Goal: Transaction & Acquisition: Purchase product/service

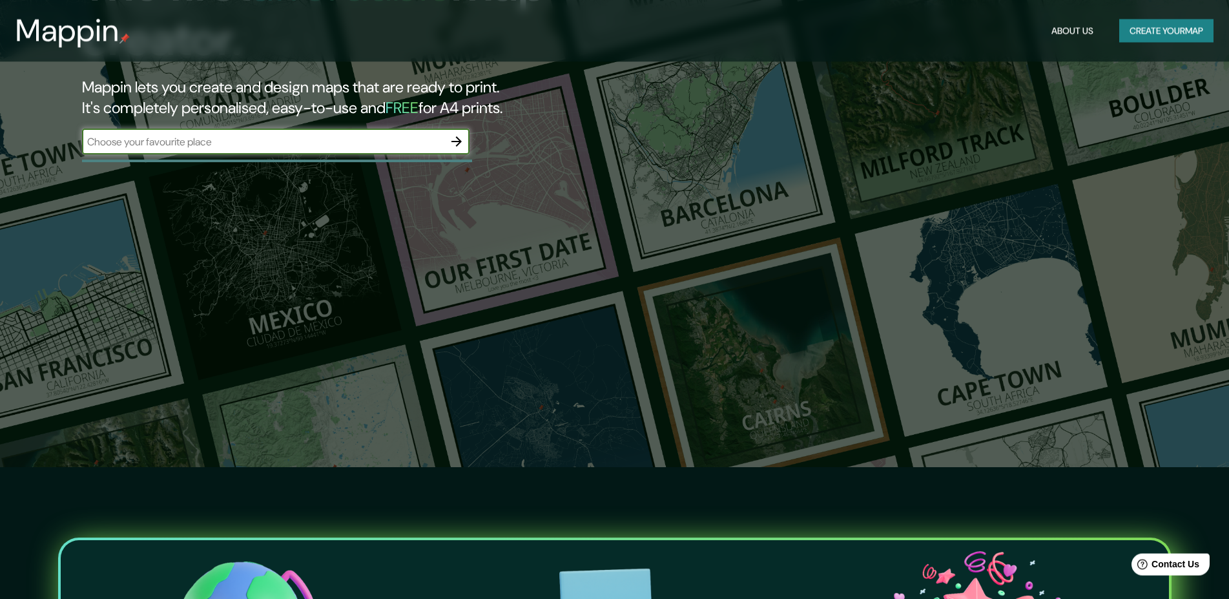
scroll to position [66, 0]
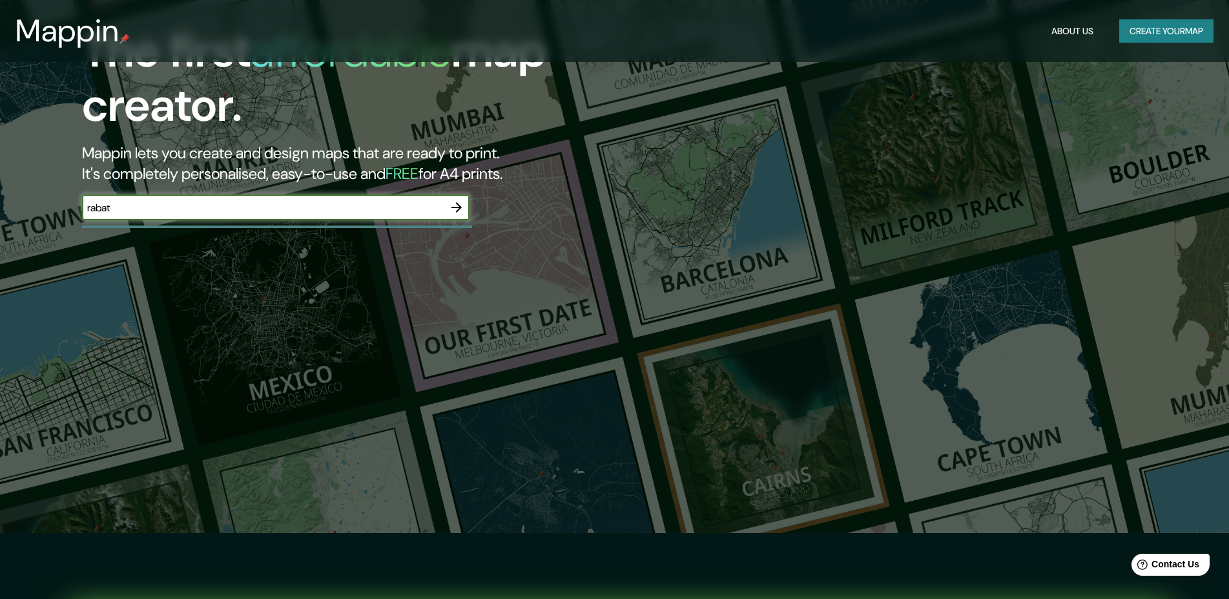
type input "rabat"
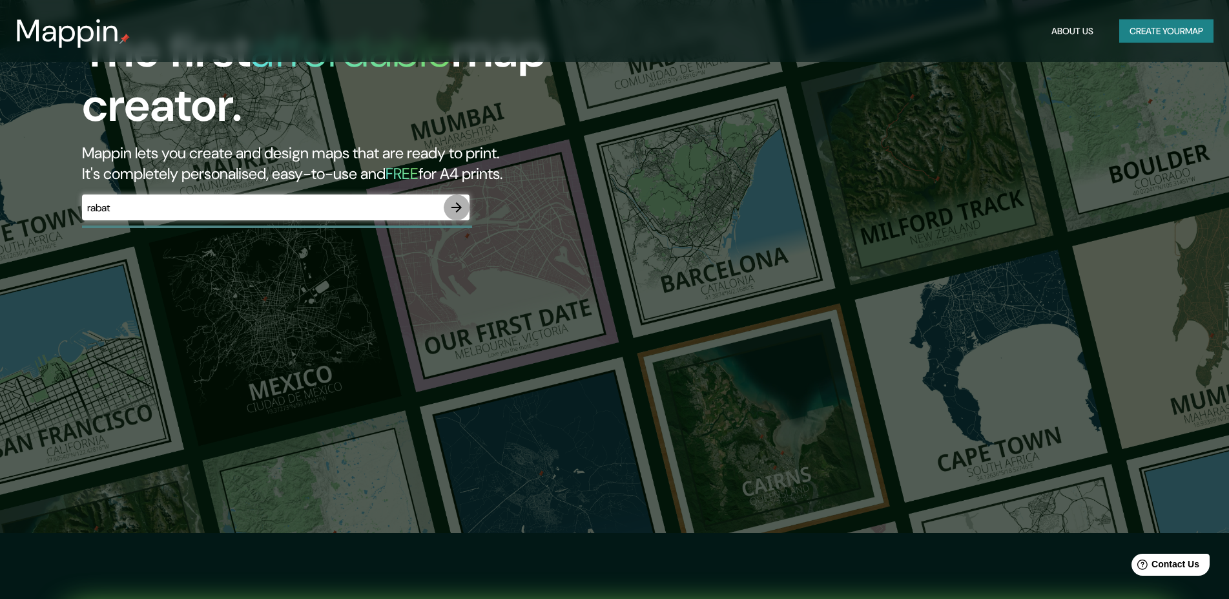
click at [456, 207] on icon "button" at bounding box center [456, 207] width 10 height 10
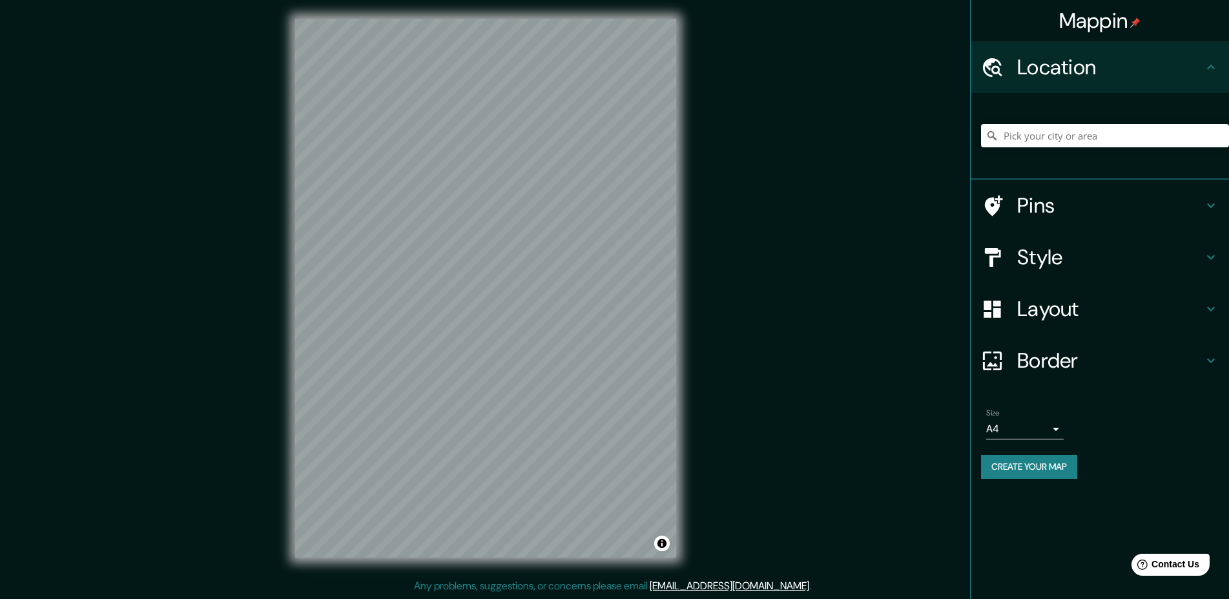
click at [1202, 249] on h4 "Style" at bounding box center [1110, 257] width 186 height 26
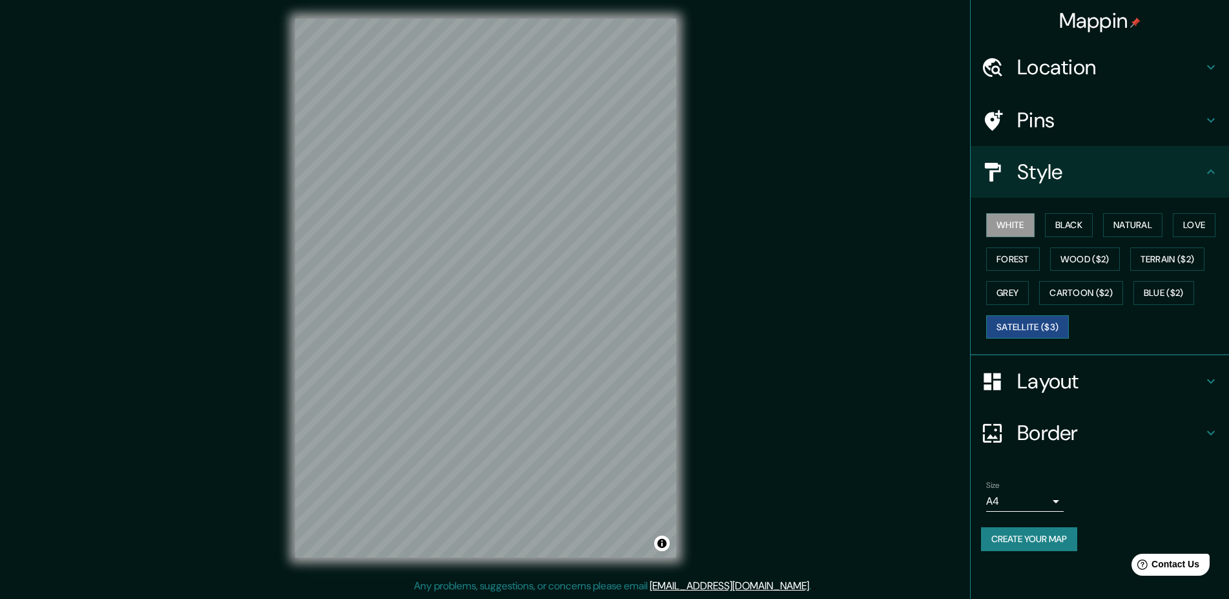
click at [1026, 328] on button "Satellite ($3)" at bounding box center [1027, 327] width 83 height 24
click at [1014, 229] on button "White" at bounding box center [1010, 225] width 48 height 24
click at [1064, 223] on button "Black" at bounding box center [1069, 225] width 48 height 24
click at [1126, 216] on button "Natural" at bounding box center [1132, 225] width 59 height 24
click at [1179, 225] on button "Love" at bounding box center [1193, 225] width 43 height 24
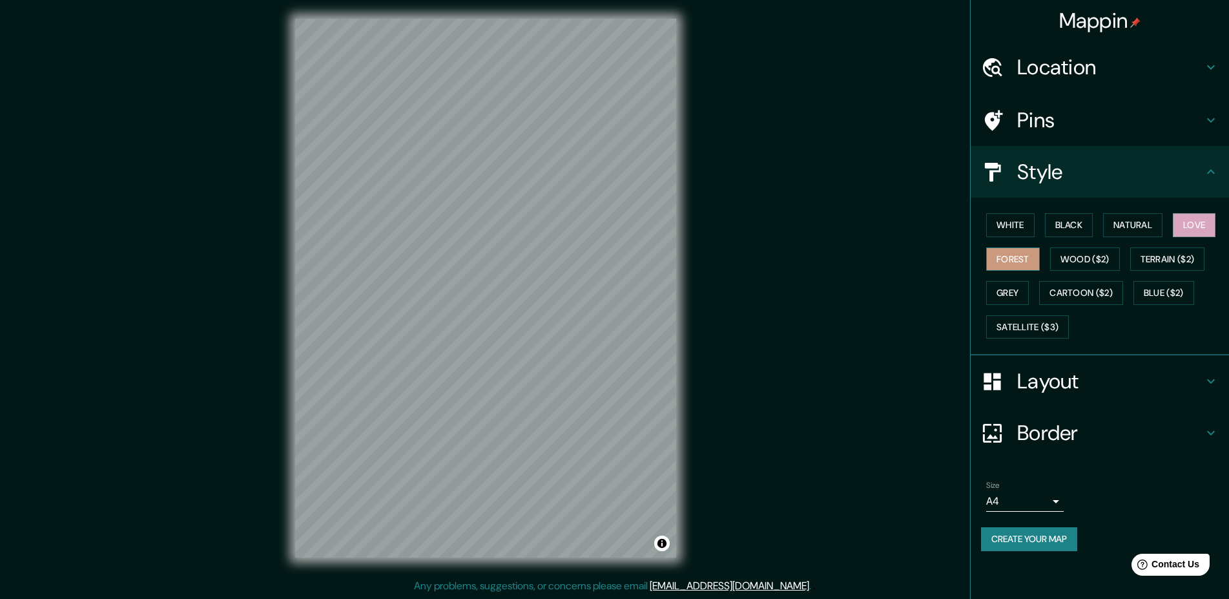
click at [1004, 252] on button "Forest" at bounding box center [1013, 259] width 54 height 24
click at [1076, 260] on button "Wood ($2)" at bounding box center [1085, 259] width 70 height 24
click at [664, 549] on button "Toggle attribution" at bounding box center [661, 542] width 15 height 15
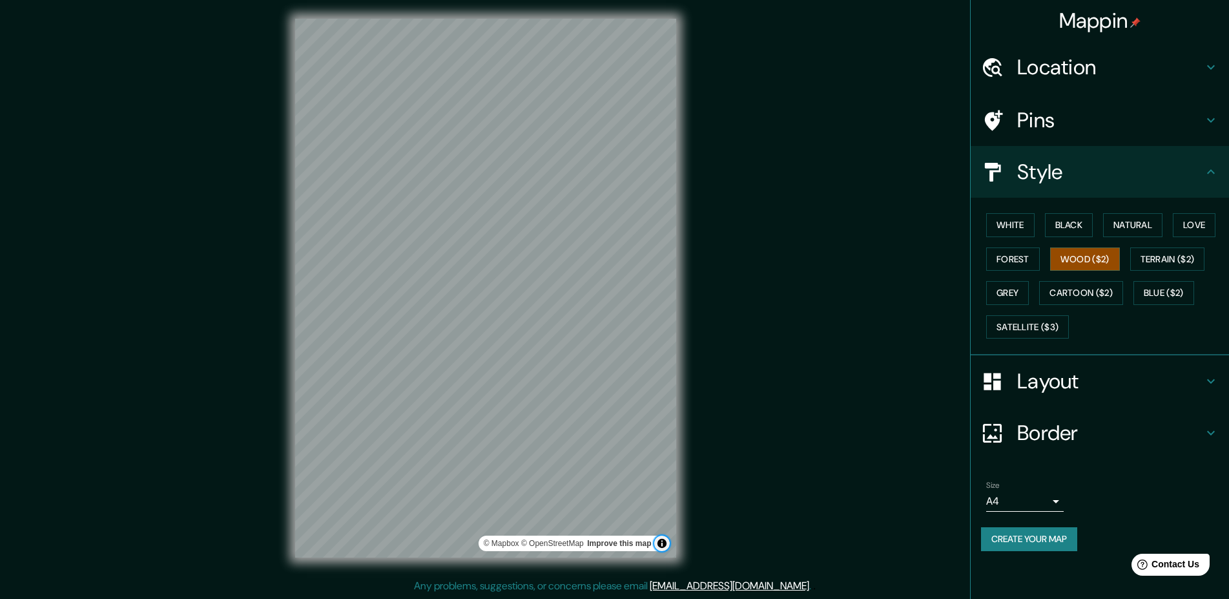
click at [663, 549] on button "Toggle attribution" at bounding box center [661, 542] width 15 height 15
click at [1176, 261] on button "Terrain ($2)" at bounding box center [1167, 259] width 75 height 24
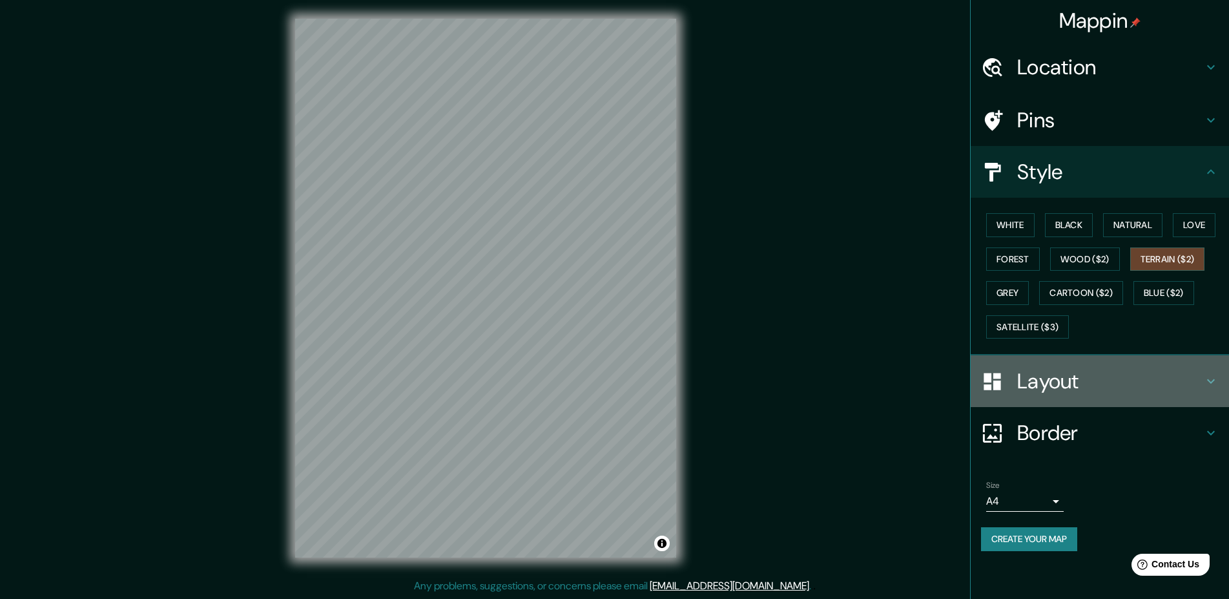
click at [1212, 380] on icon at bounding box center [1211, 381] width 8 height 5
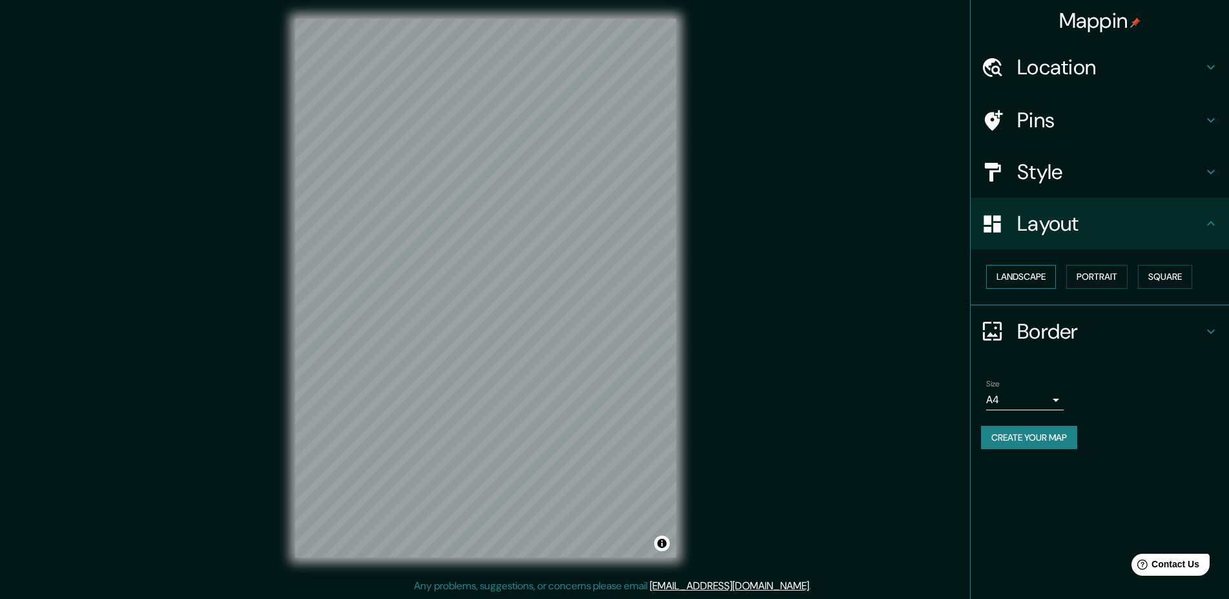
click at [1039, 283] on button "Landscape" at bounding box center [1021, 277] width 70 height 24
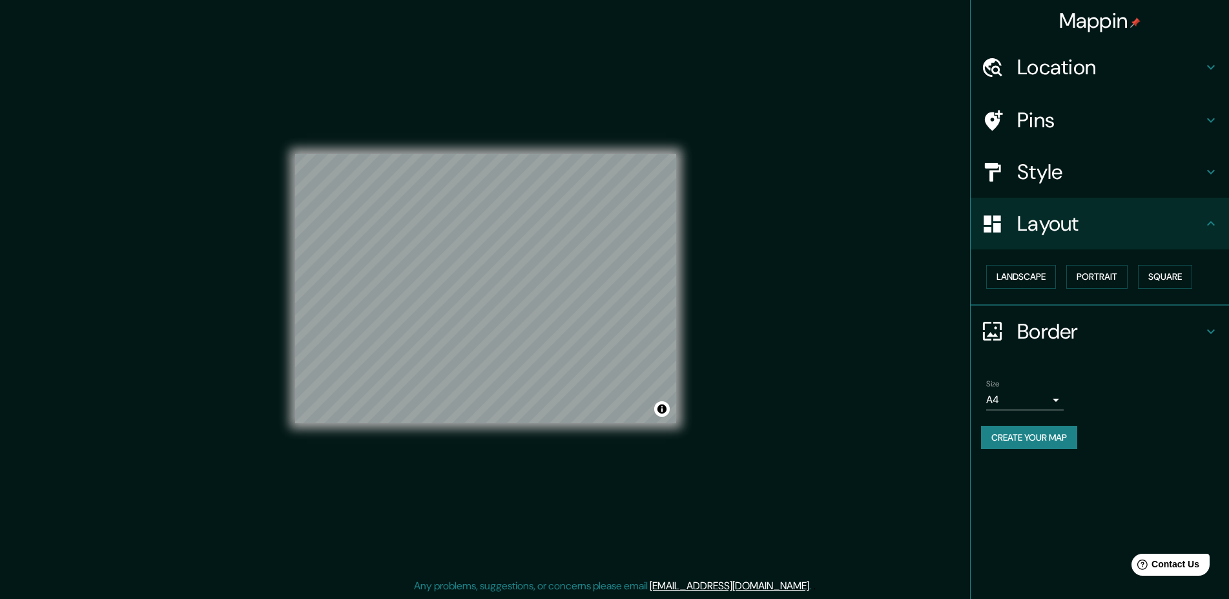
click at [1052, 400] on body "Mappin Location Pins Style Layout Landscape Portrait Square Border Choose a bor…" at bounding box center [614, 297] width 1229 height 599
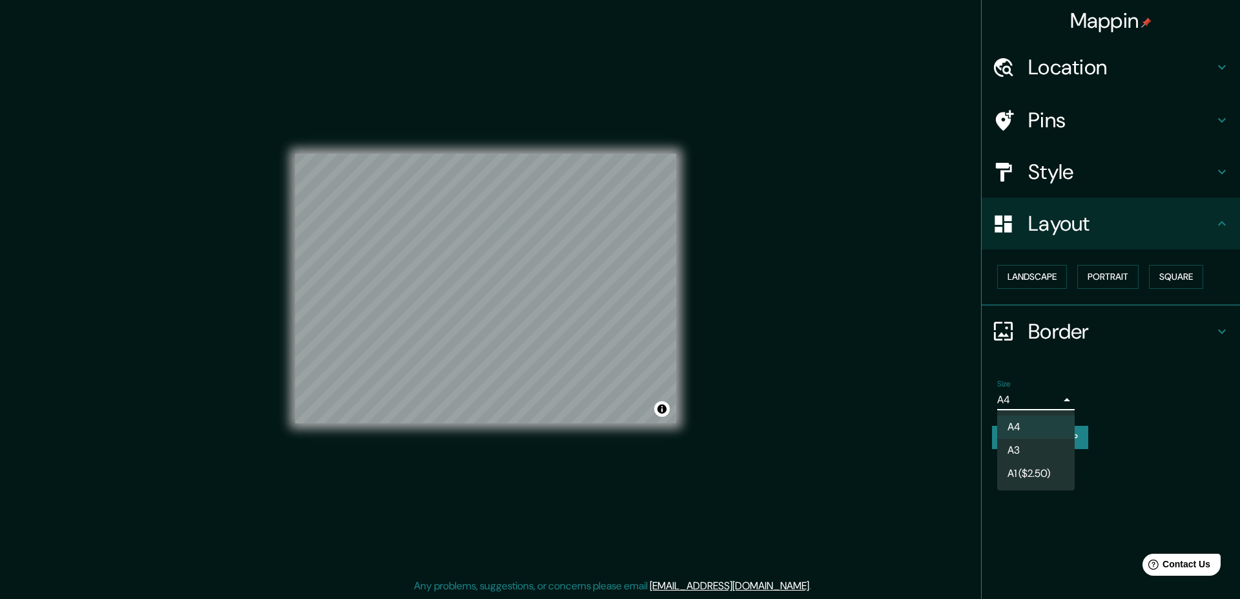
click at [1063, 398] on div at bounding box center [620, 299] width 1240 height 599
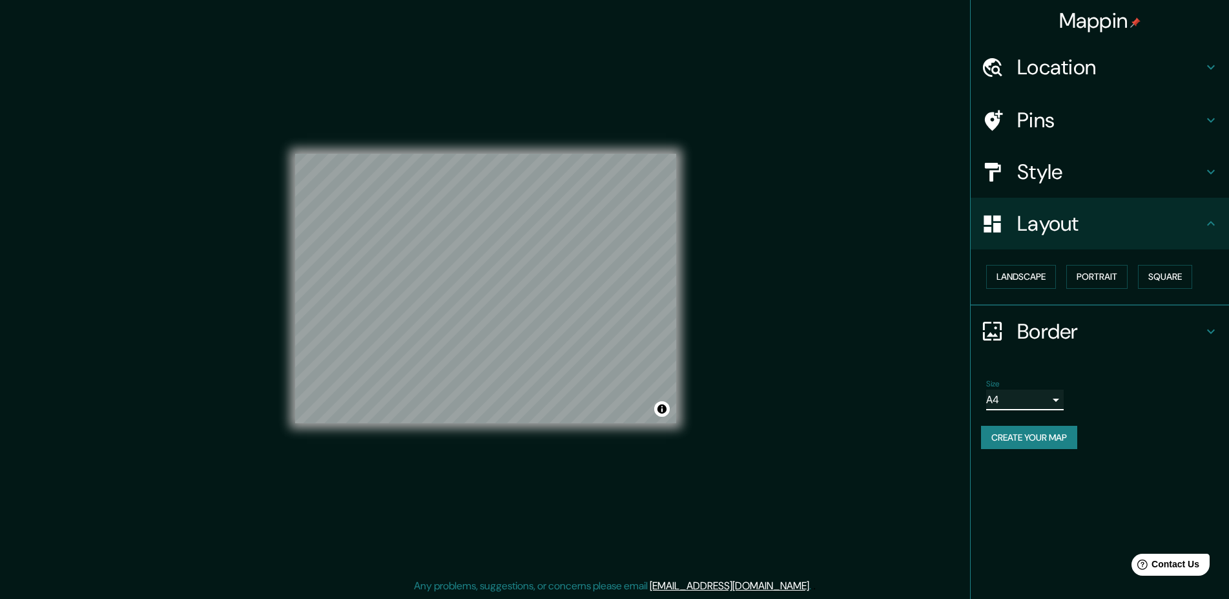
scroll to position [0, 0]
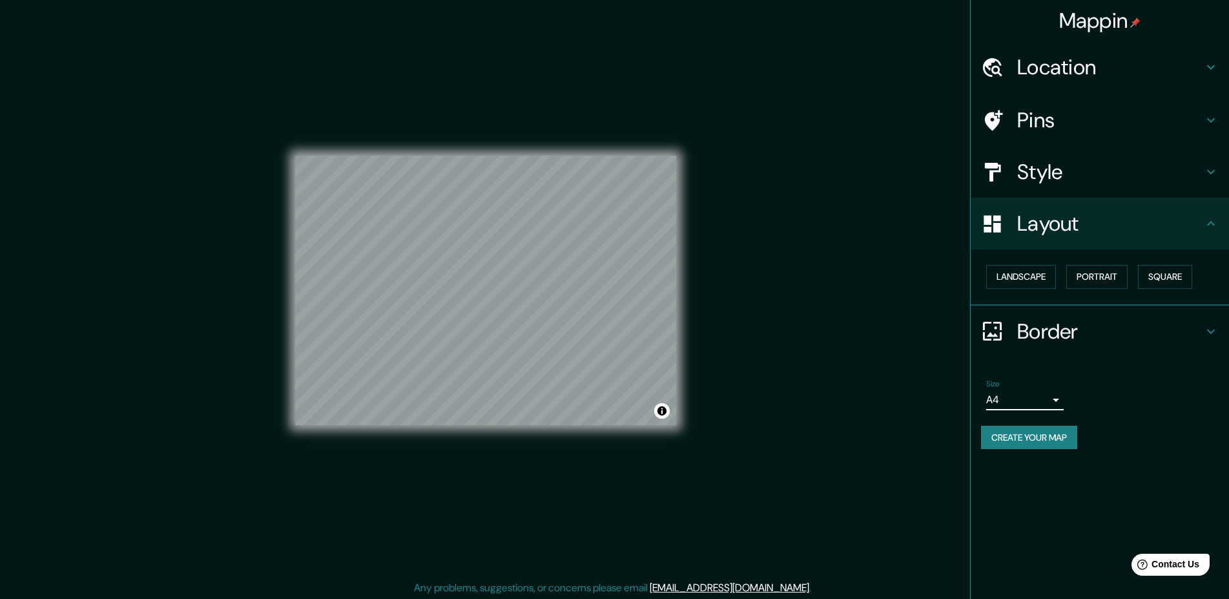
click at [1045, 431] on button "Create your map" at bounding box center [1029, 437] width 96 height 24
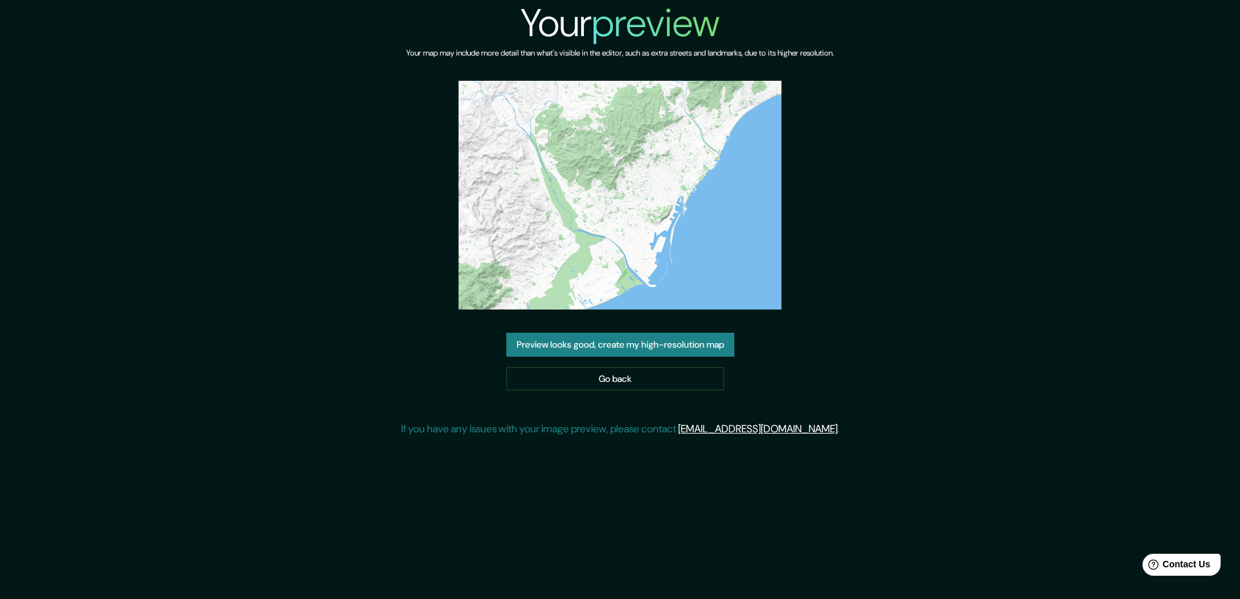
click at [671, 345] on button "Preview looks good, create my high-resolution map" at bounding box center [620, 345] width 228 height 24
